Goal: Transaction & Acquisition: Book appointment/travel/reservation

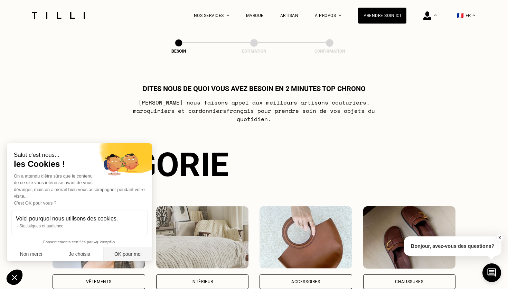
click at [120, 253] on button "OK pour moi" at bounding box center [128, 254] width 48 height 15
checkbox input "true"
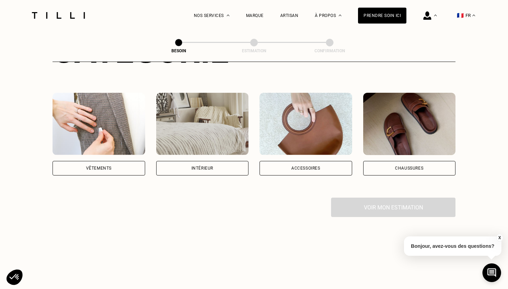
scroll to position [135, 0]
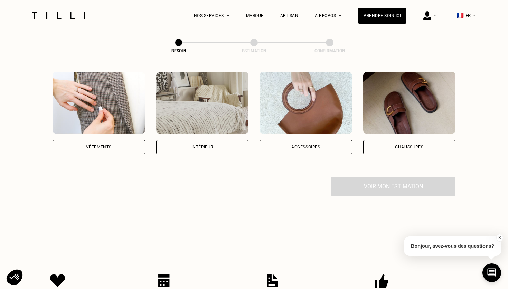
click at [394, 140] on div "Chaussures" at bounding box center [410, 147] width 93 height 15
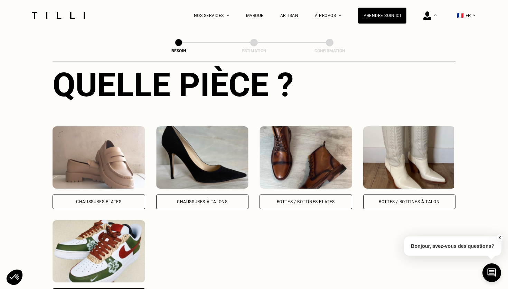
scroll to position [284, 0]
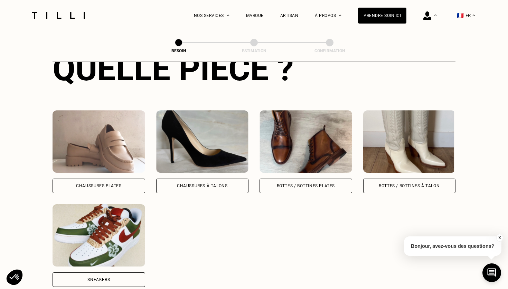
click at [320, 184] on div "Bottes / Bottines plates" at bounding box center [306, 186] width 58 height 4
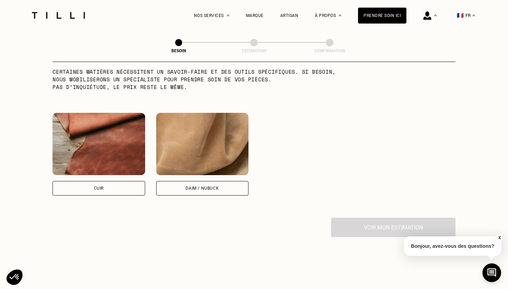
scroll to position [610, 0]
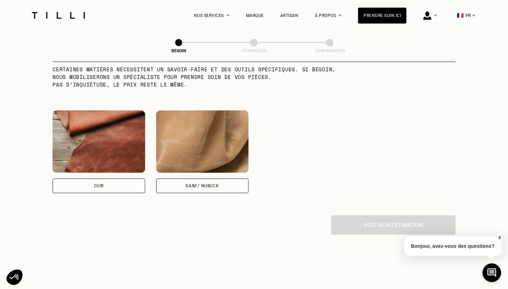
click at [101, 178] on div "Cuir" at bounding box center [99, 185] width 93 height 15
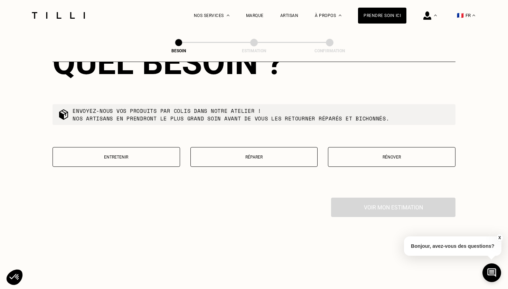
scroll to position [806, 0]
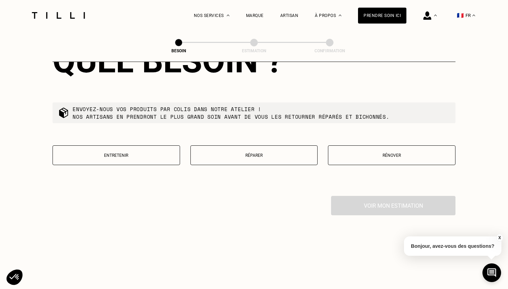
click at [155, 152] on button "Entretenir" at bounding box center [117, 155] width 128 height 20
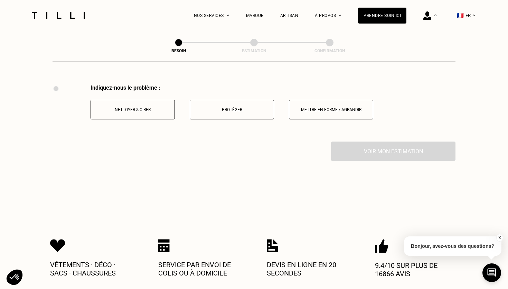
scroll to position [918, 0]
click at [150, 107] on p "Nettoyer & cirer" at bounding box center [132, 109] width 77 height 5
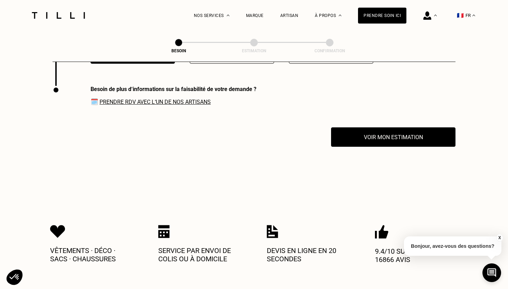
scroll to position [974, 0]
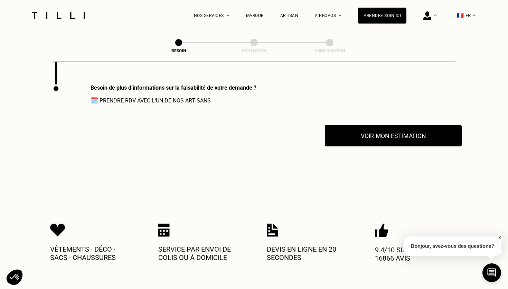
click at [372, 136] on button "Voir mon estimation" at bounding box center [393, 135] width 137 height 21
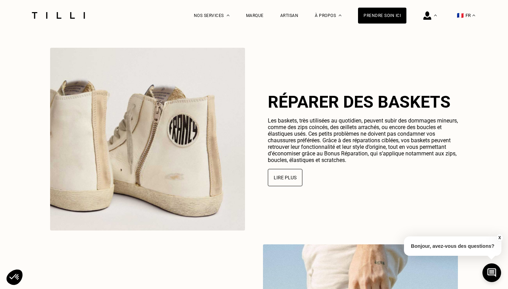
scroll to position [1445, 0]
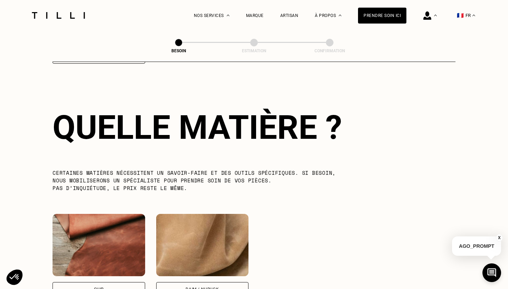
scroll to position [477, 0]
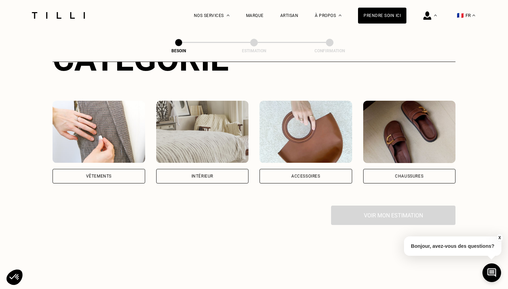
scroll to position [114, 0]
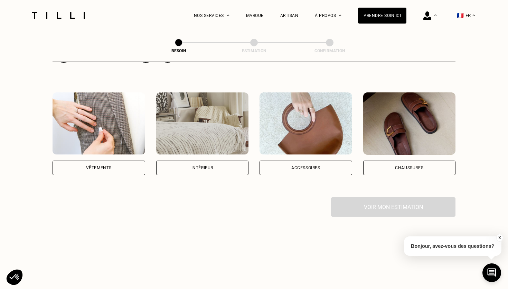
click at [404, 166] on div "Chaussures" at bounding box center [409, 168] width 28 height 4
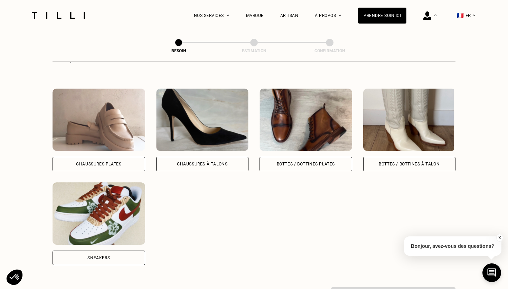
scroll to position [303, 0]
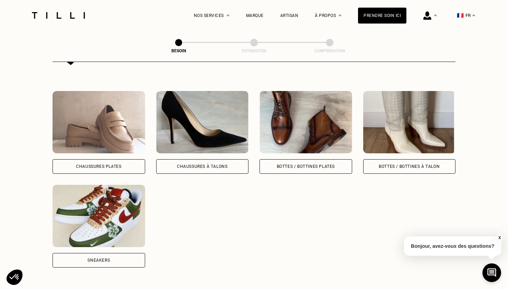
click at [116, 159] on div "Chaussures Plates" at bounding box center [99, 166] width 93 height 15
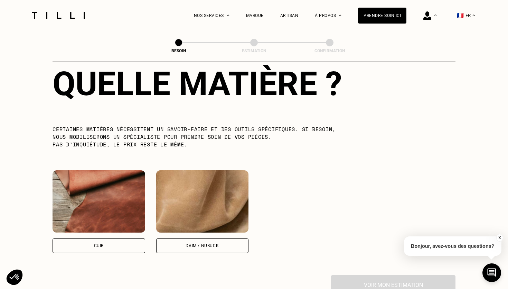
scroll to position [568, 0]
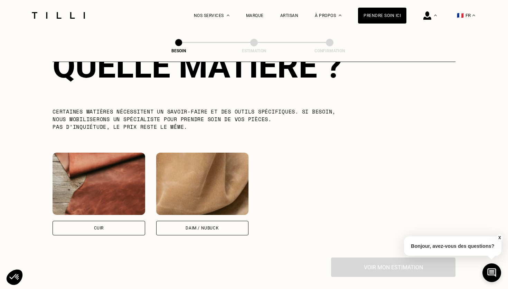
click at [101, 226] on div "Cuir" at bounding box center [99, 228] width 10 height 4
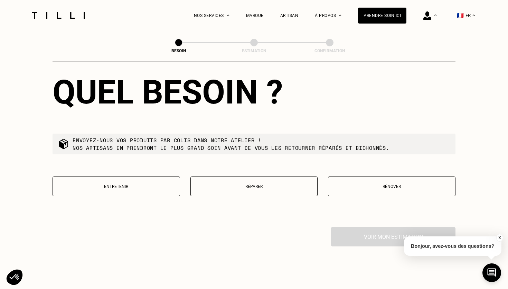
scroll to position [792, 0]
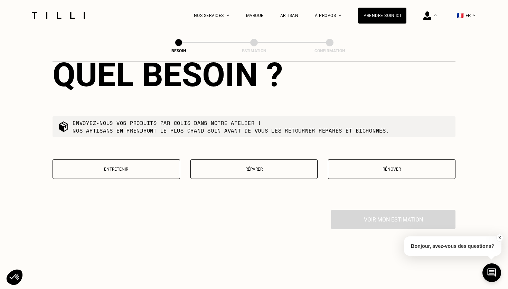
click at [146, 166] on button "Entretenir" at bounding box center [117, 169] width 128 height 20
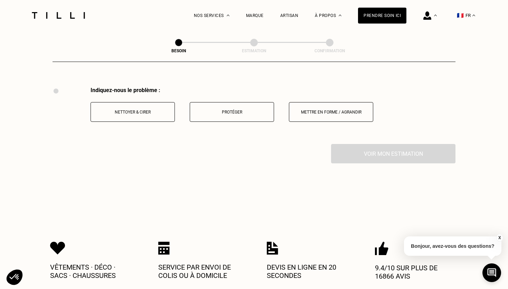
scroll to position [917, 0]
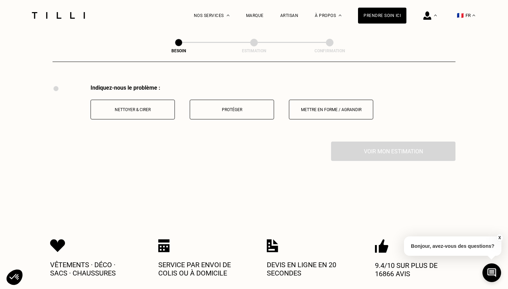
click at [139, 107] on p "Nettoyer & cirer" at bounding box center [132, 109] width 77 height 5
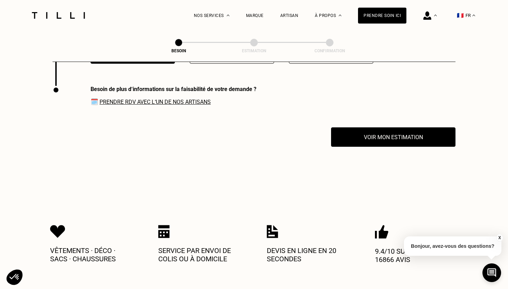
scroll to position [974, 0]
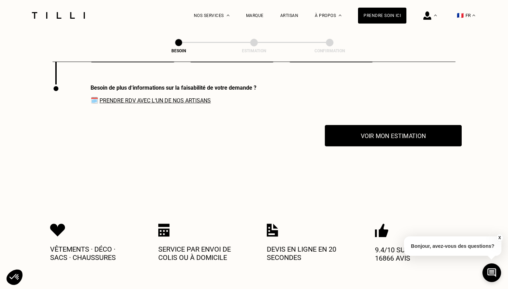
click at [392, 132] on button "Voir mon estimation" at bounding box center [393, 135] width 137 height 21
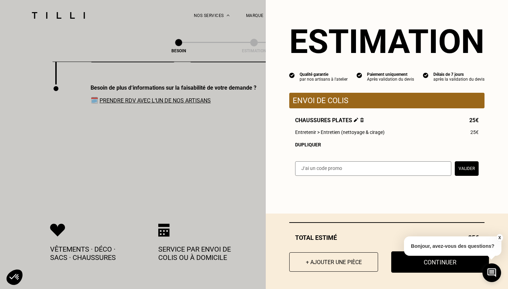
click at [429, 264] on button "Continuer" at bounding box center [441, 261] width 98 height 21
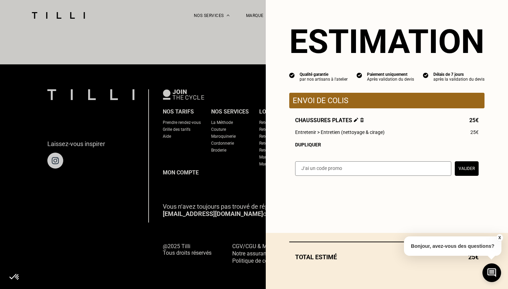
scroll to position [410, 0]
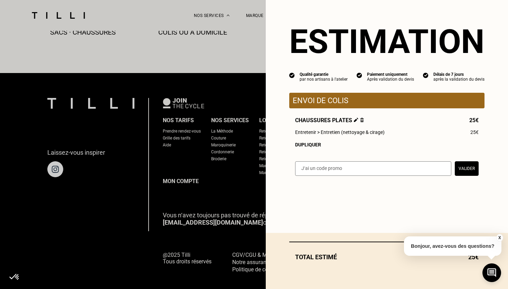
select select "FR"
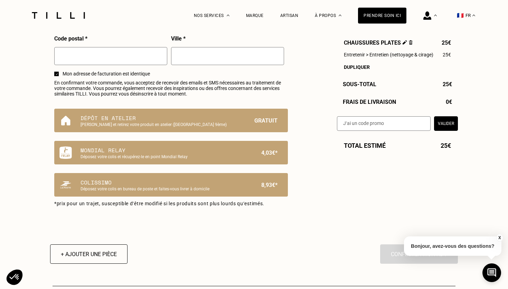
type input "06 25 48 64 86"
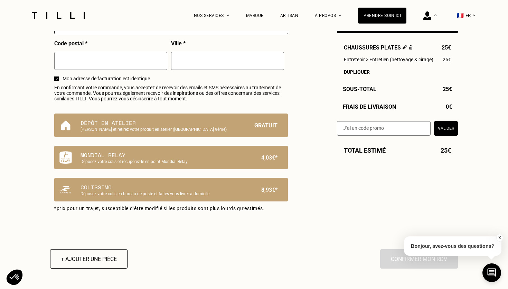
scroll to position [422, 0]
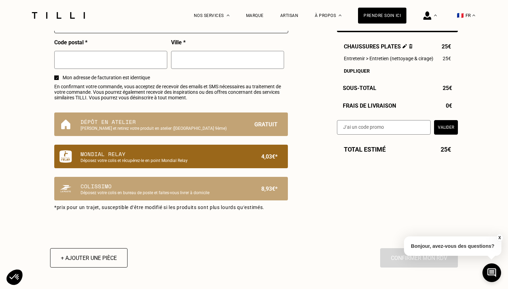
click at [239, 156] on div "Mondial Relay Déposez votre colis et récupérez-le en point Mondial Relay 4,03€*" at bounding box center [179, 156] width 197 height 13
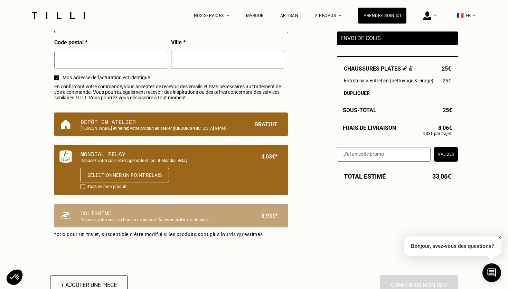
click at [221, 123] on p "Dépôt en atelier" at bounding box center [160, 122] width 158 height 8
